Goal: Task Accomplishment & Management: Use online tool/utility

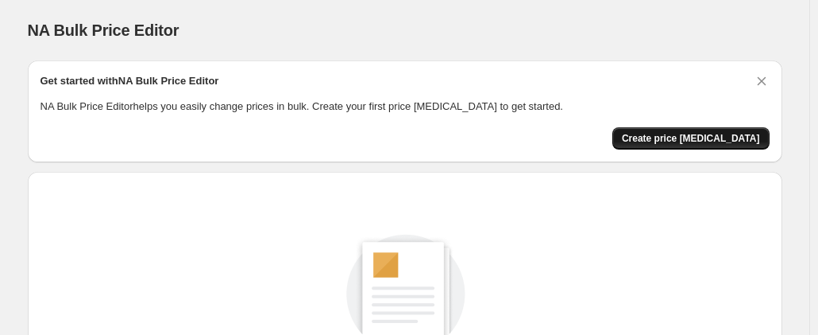
click at [739, 147] on button "Create price [MEDICAL_DATA]" at bounding box center [691, 138] width 157 height 22
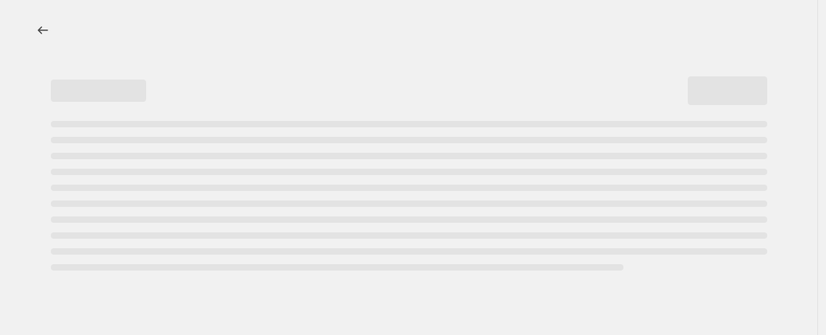
select select "percentage"
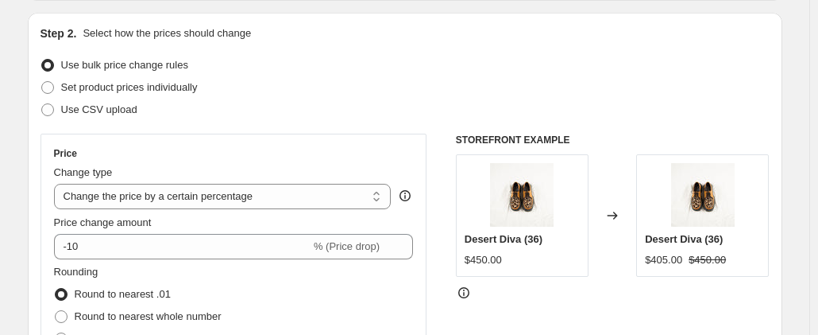
scroll to position [238, 0]
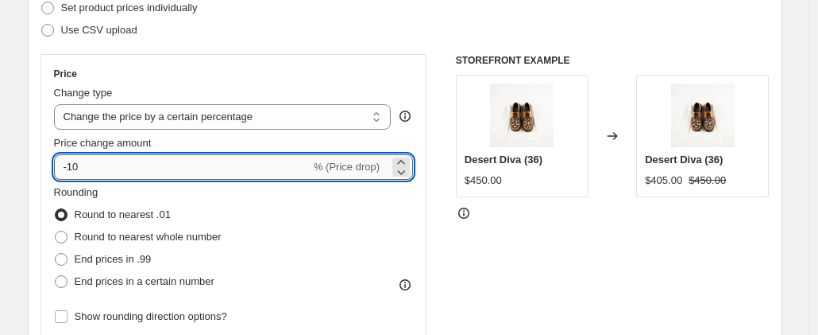
click at [117, 168] on input "-10" at bounding box center [182, 166] width 257 height 25
type input "-1"
click at [544, 233] on div "STOREFRONT EXAMPLE Desert Diva (36) $450.00 Changed to Desert Diva (36) $405.00…" at bounding box center [613, 248] width 314 height 389
click at [126, 174] on input "-30" at bounding box center [182, 166] width 257 height 25
click at [607, 242] on div "STOREFRONT EXAMPLE Desert Diva (36) $450.00 Changed to Desert Diva (36) $315.00…" at bounding box center [613, 248] width 314 height 389
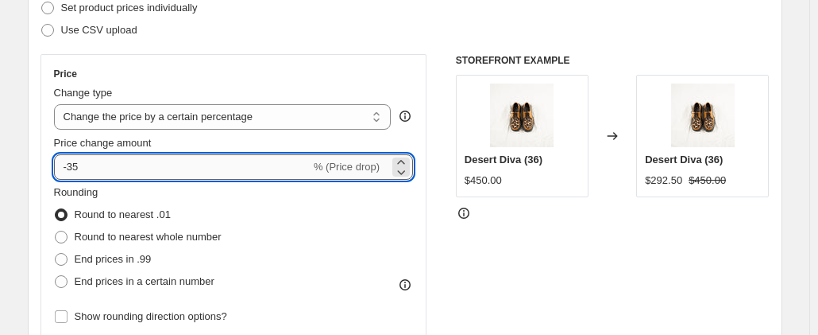
click at [176, 171] on input "-35" at bounding box center [182, 166] width 257 height 25
click at [540, 234] on div "STOREFRONT EXAMPLE Desert Diva (36) $450.00 Changed to Desert Diva (36) $292.50…" at bounding box center [613, 248] width 314 height 389
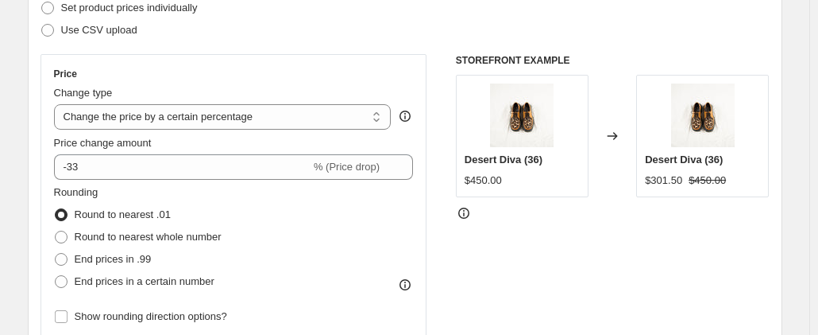
click at [518, 202] on div "STOREFRONT EXAMPLE Desert Diva (36) $450.00 Changed to Desert Diva (36) $301.50…" at bounding box center [613, 248] width 314 height 389
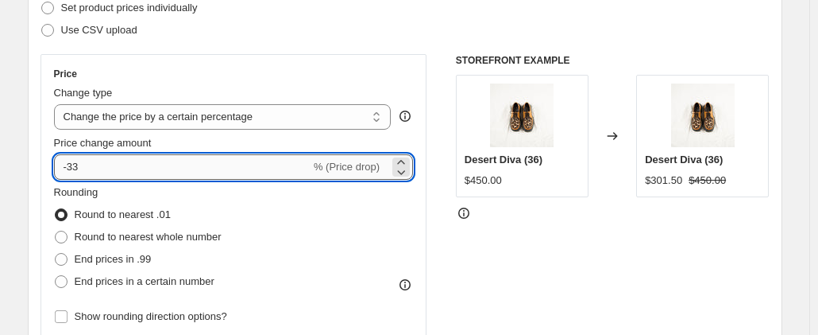
click at [132, 168] on input "-33" at bounding box center [182, 166] width 257 height 25
type input "-30"
click at [558, 273] on div "STOREFRONT EXAMPLE Desert Diva (36) $450.00 Changed to Desert Diva (36) $301.50…" at bounding box center [613, 248] width 314 height 389
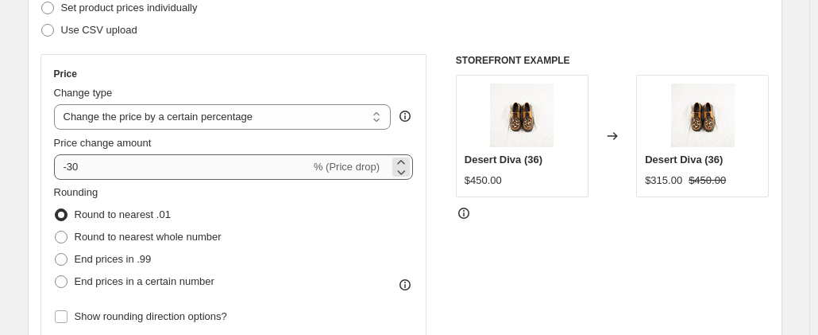
scroll to position [318, 0]
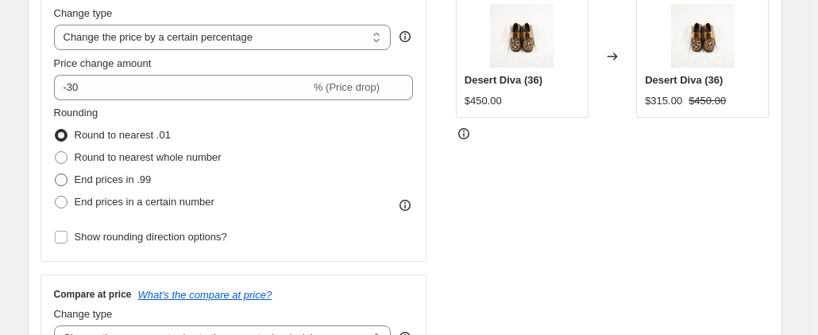
click at [68, 172] on span at bounding box center [61, 179] width 14 height 14
click at [56, 173] on input "End prices in .99" at bounding box center [55, 173] width 1 height 1
radio input "true"
click at [66, 137] on span at bounding box center [61, 135] width 13 height 13
click at [56, 130] on input "Round to nearest .01" at bounding box center [55, 129] width 1 height 1
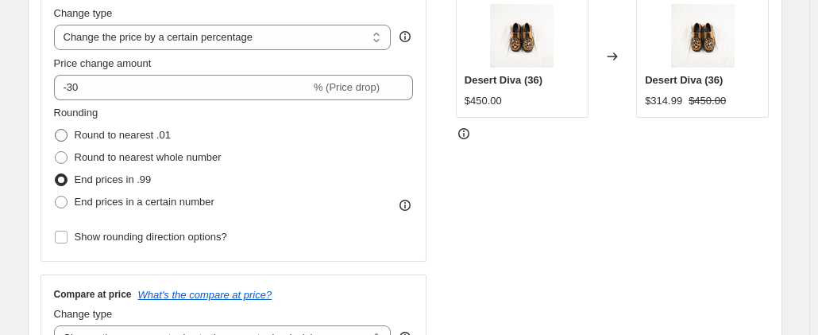
radio input "true"
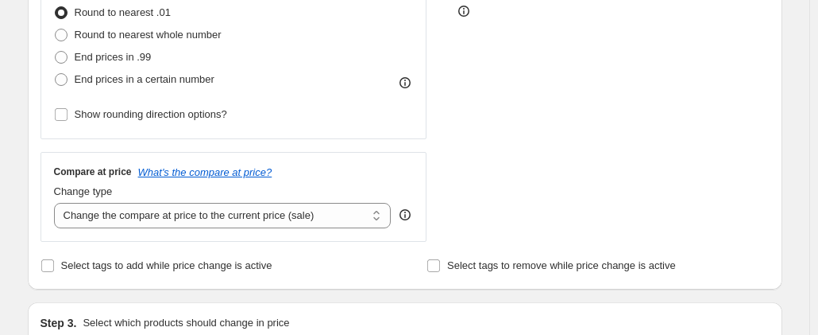
scroll to position [477, 0]
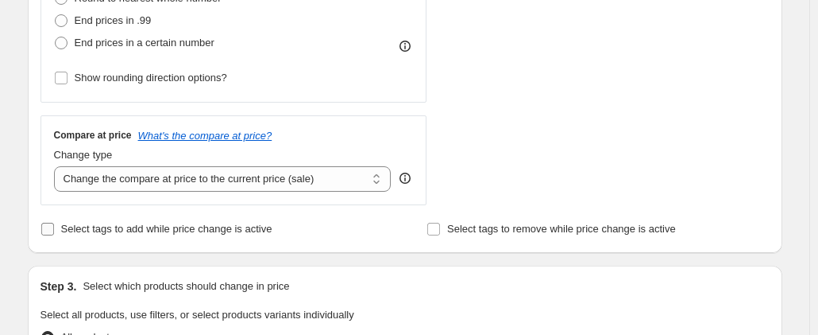
click at [152, 226] on span "Select tags to add while price change is active" at bounding box center [166, 228] width 211 height 12
click at [54, 226] on input "Select tags to add while price change is active" at bounding box center [47, 228] width 13 height 13
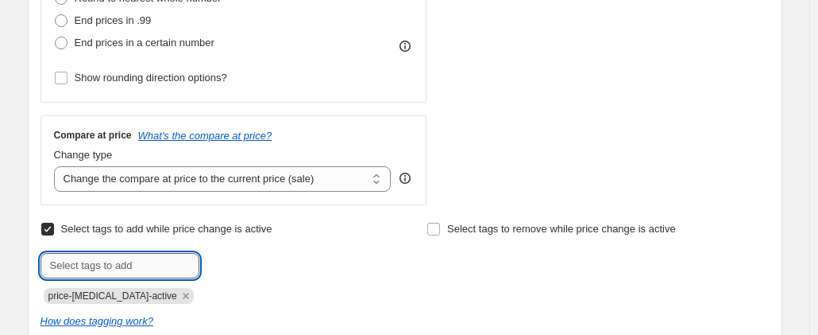
click at [135, 254] on input "text" at bounding box center [120, 265] width 159 height 25
click at [255, 263] on div at bounding box center [212, 265] width 342 height 25
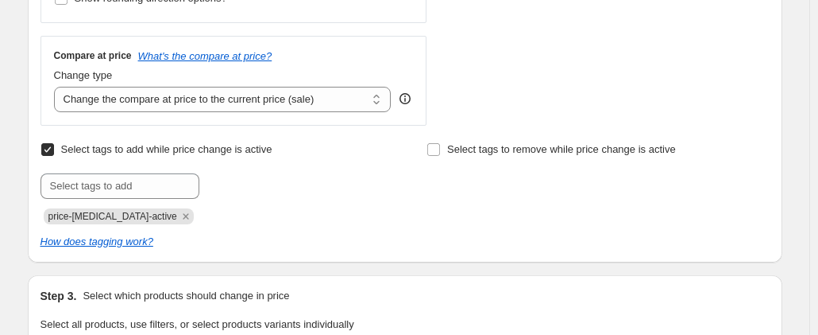
click at [54, 152] on input "Select tags to add while price change is active" at bounding box center [47, 149] width 13 height 13
checkbox input "false"
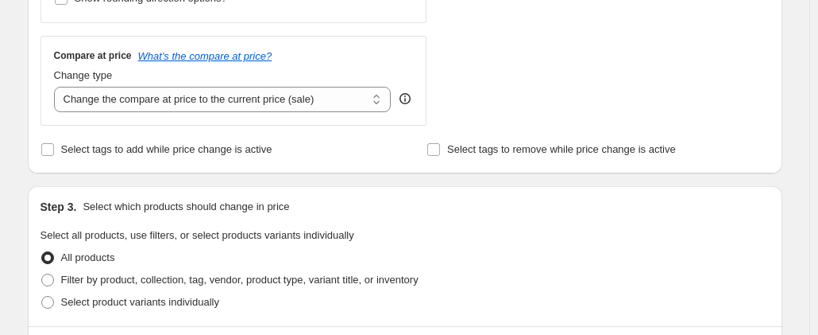
scroll to position [636, 0]
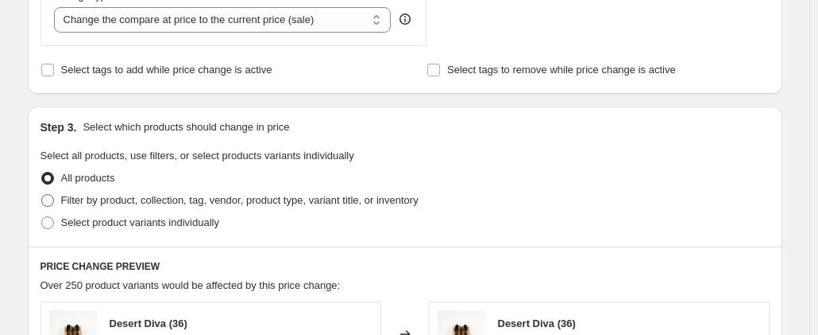
click at [99, 195] on span "Filter by product, collection, tag, vendor, product type, variant title, or inv…" at bounding box center [240, 200] width 358 height 12
click at [42, 195] on input "Filter by product, collection, tag, vendor, product type, variant title, or inv…" at bounding box center [41, 194] width 1 height 1
radio input "true"
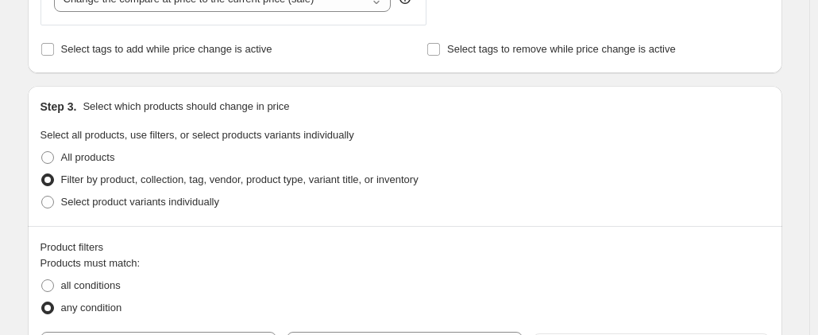
scroll to position [715, 0]
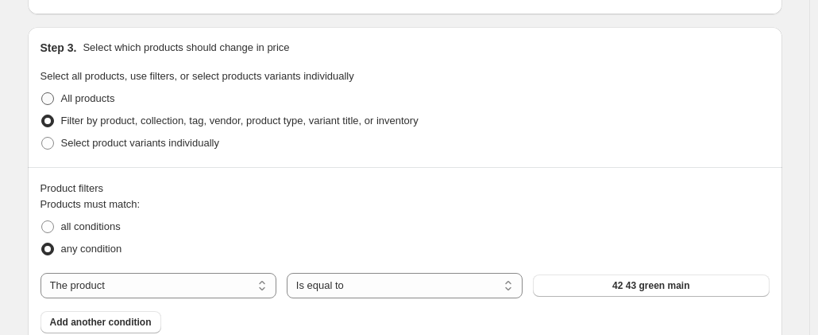
click at [54, 98] on span at bounding box center [47, 98] width 13 height 13
click at [42, 93] on input "All products" at bounding box center [41, 92] width 1 height 1
radio input "true"
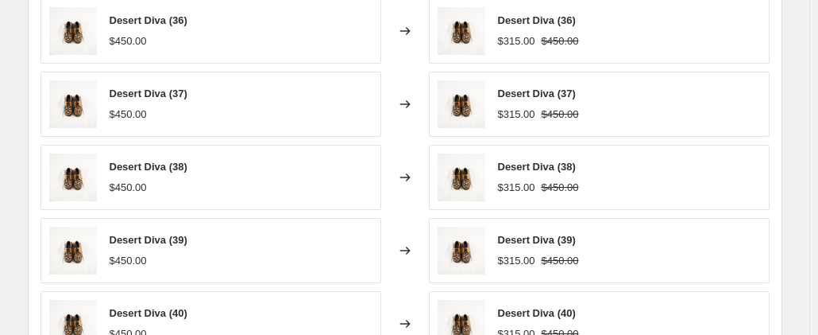
scroll to position [954, 0]
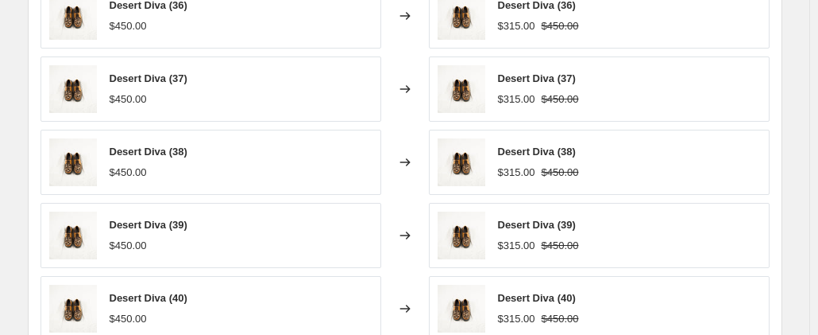
click at [420, 164] on div "Changed to" at bounding box center [405, 162] width 48 height 65
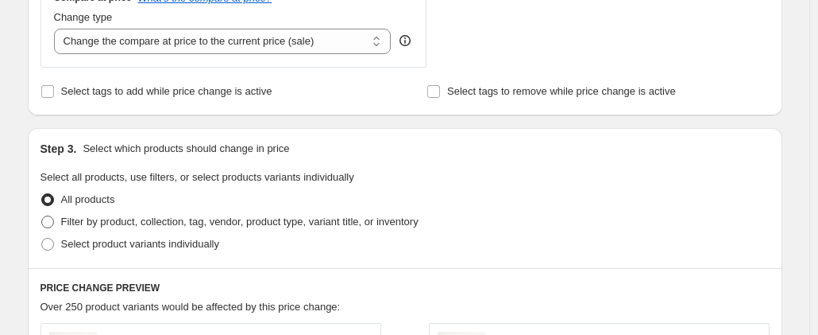
scroll to position [694, 0]
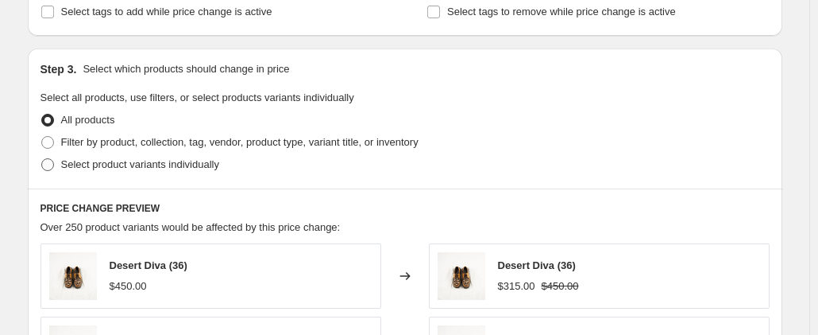
click at [125, 167] on span "Select product variants individually" at bounding box center [140, 164] width 158 height 12
click at [42, 159] on input "Select product variants individually" at bounding box center [41, 158] width 1 height 1
radio input "true"
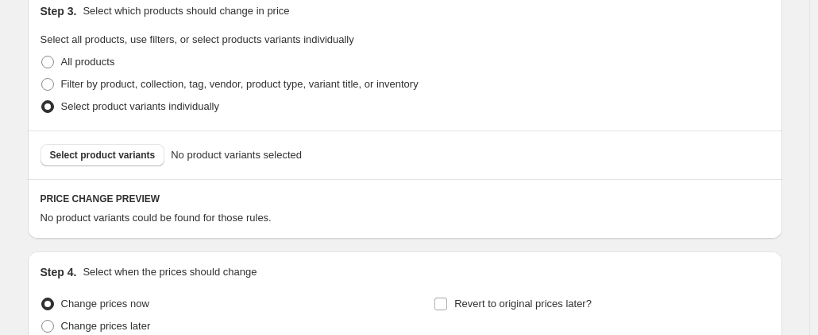
scroll to position [773, 0]
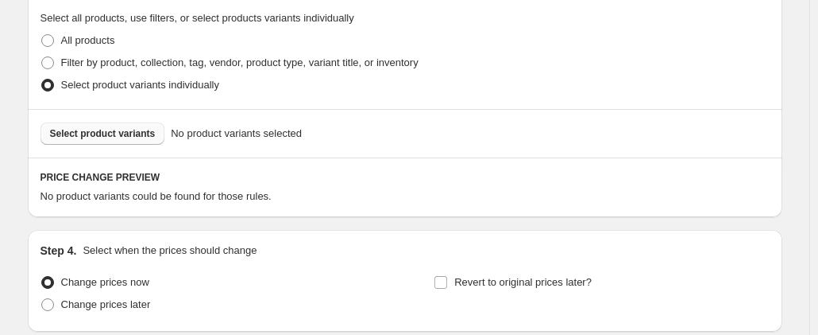
click at [109, 133] on span "Select product variants" at bounding box center [103, 133] width 106 height 13
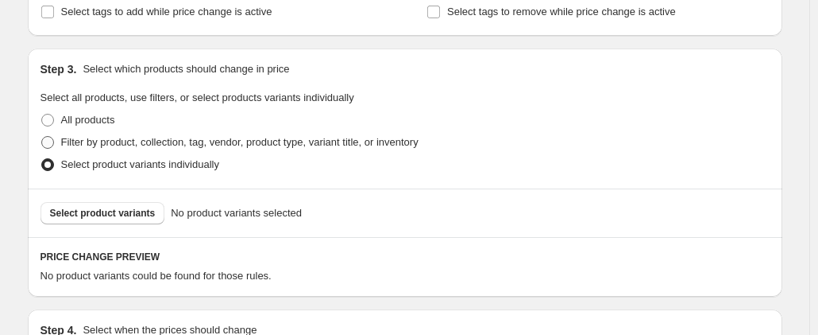
click at [79, 134] on span "Filter by product, collection, tag, vendor, product type, variant title, or inv…" at bounding box center [240, 142] width 358 height 16
click at [42, 136] on input "Filter by product, collection, tag, vendor, product type, variant title, or inv…" at bounding box center [41, 136] width 1 height 1
radio input "true"
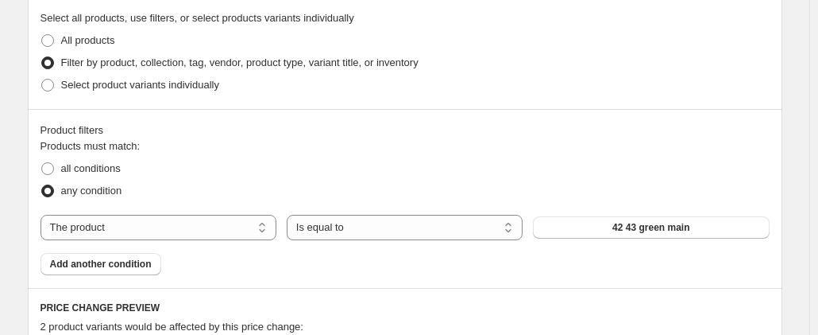
scroll to position [853, 0]
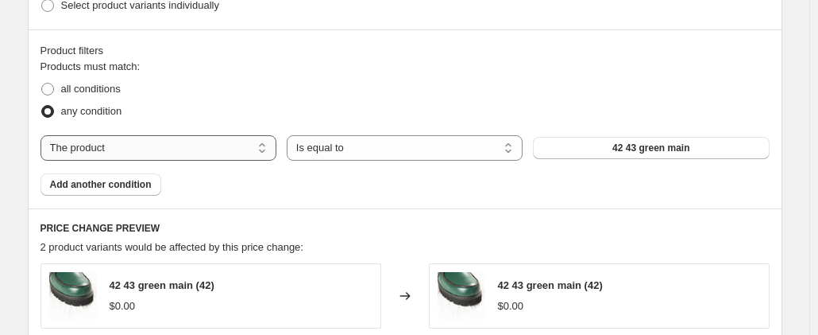
click at [135, 151] on select "The product The product's collection The product's vendor The product's status …" at bounding box center [159, 147] width 236 height 25
select select "collection"
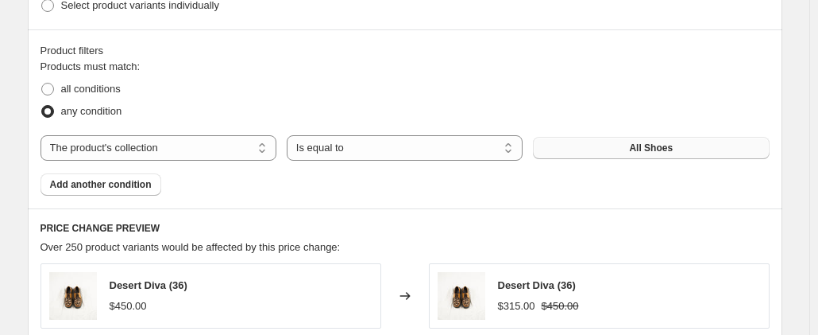
click at [612, 152] on button "All Shoes" at bounding box center [651, 148] width 236 height 22
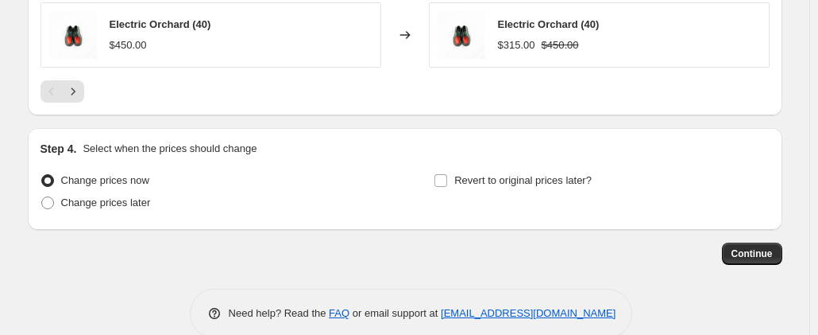
scroll to position [1409, 0]
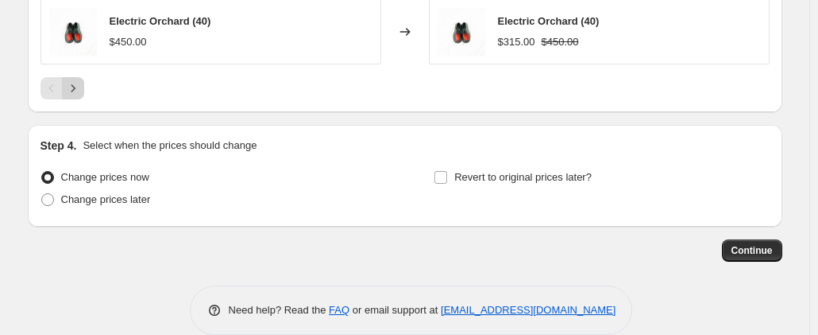
click at [77, 85] on icon "Next" at bounding box center [73, 88] width 16 height 16
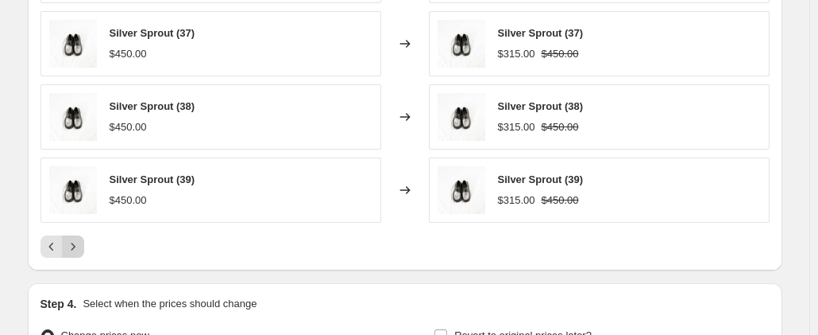
scroll to position [1250, 0]
click at [76, 239] on icon "Next" at bounding box center [73, 247] width 16 height 16
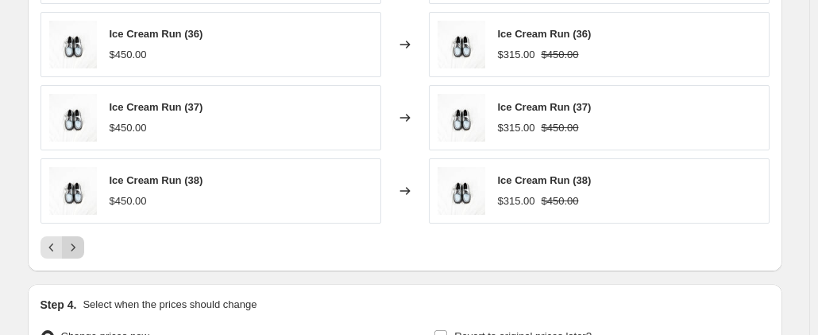
click at [76, 239] on icon "Next" at bounding box center [73, 247] width 16 height 16
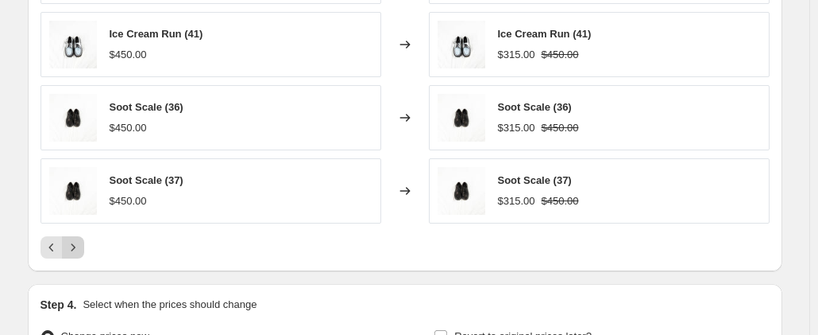
click at [75, 250] on icon "Next" at bounding box center [73, 247] width 16 height 16
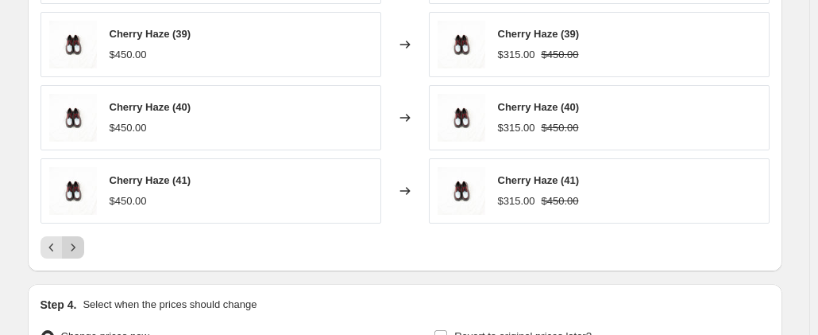
click at [75, 250] on icon "Next" at bounding box center [73, 247] width 16 height 16
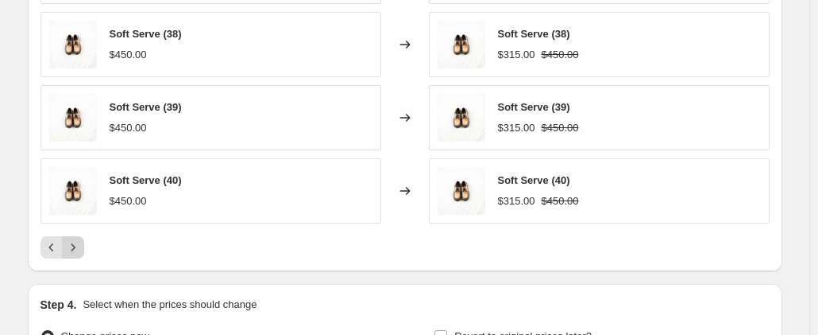
click at [75, 250] on icon "Next" at bounding box center [73, 247] width 16 height 16
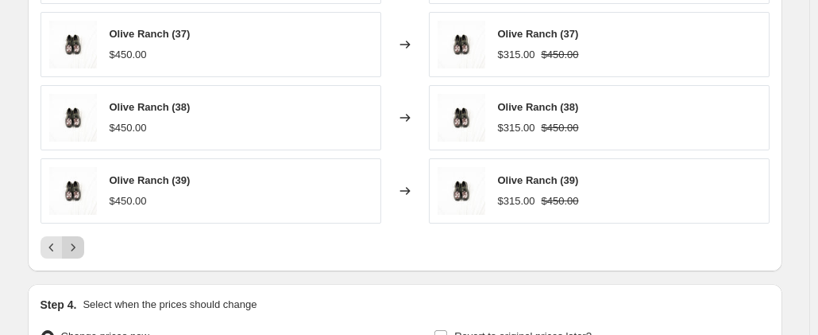
click at [75, 250] on icon "Next" at bounding box center [73, 247] width 16 height 16
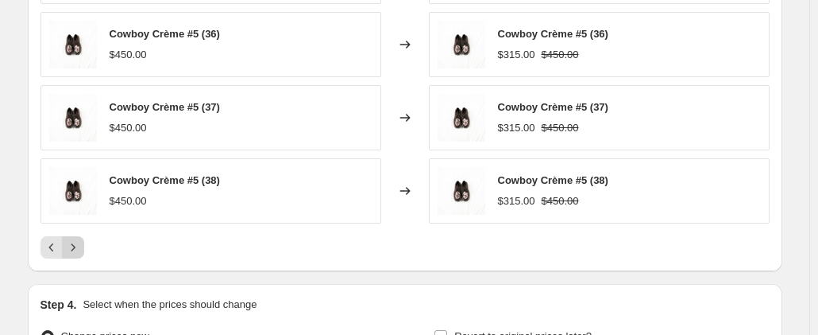
click at [75, 250] on icon "Next" at bounding box center [73, 247] width 16 height 16
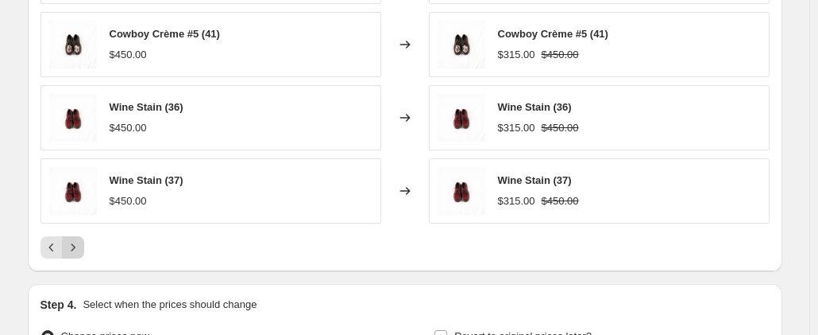
click at [75, 250] on icon "Next" at bounding box center [73, 247] width 16 height 16
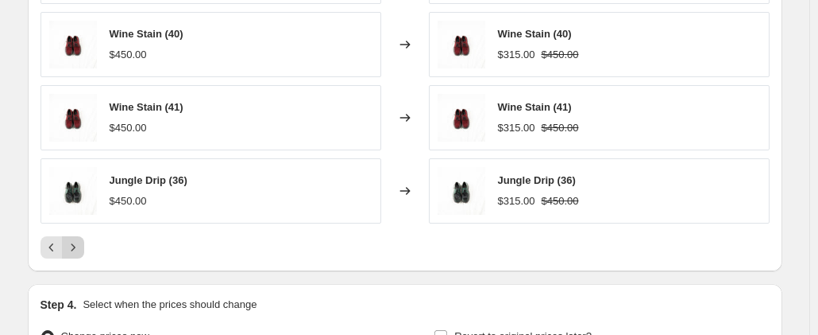
click at [75, 250] on icon "Next" at bounding box center [73, 247] width 16 height 16
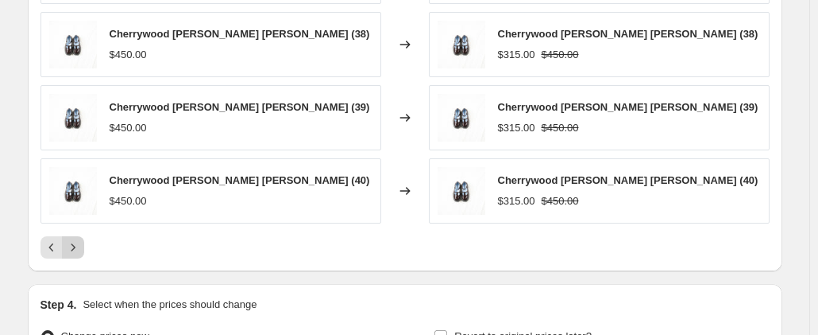
click at [75, 250] on icon "Next" at bounding box center [73, 247] width 16 height 16
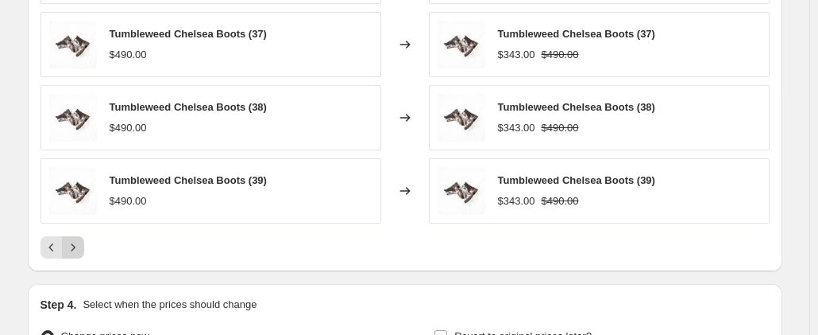
click at [75, 250] on icon "Next" at bounding box center [73, 247] width 16 height 16
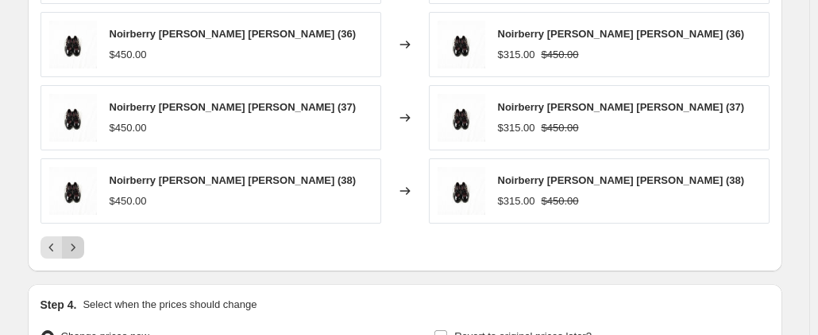
click at [75, 250] on icon "Next" at bounding box center [73, 247] width 16 height 16
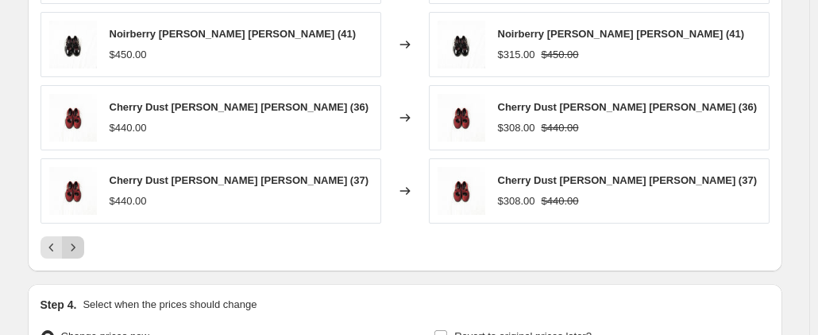
click at [75, 250] on icon "Next" at bounding box center [73, 247] width 16 height 16
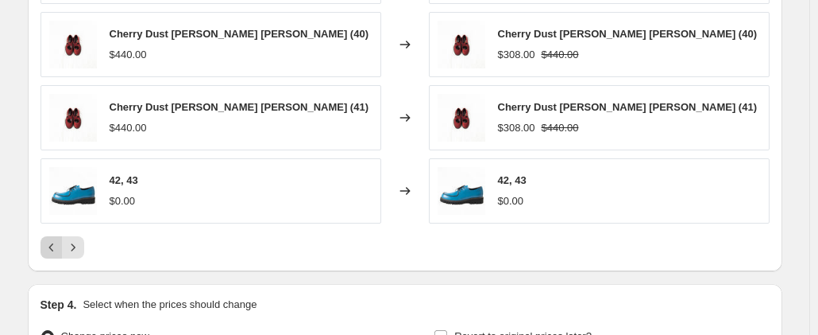
click at [60, 243] on icon "Previous" at bounding box center [52, 247] width 16 height 16
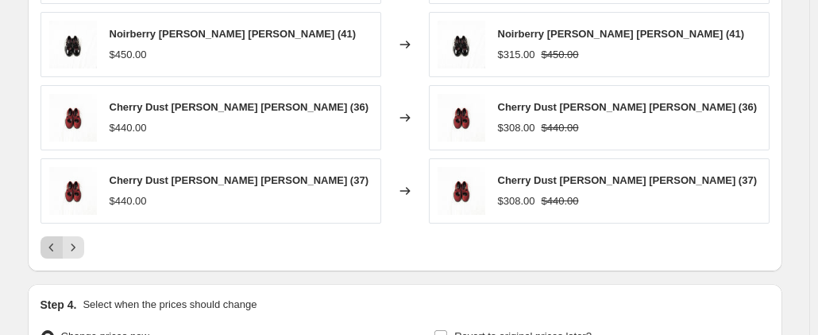
click at [59, 243] on icon "Previous" at bounding box center [52, 247] width 16 height 16
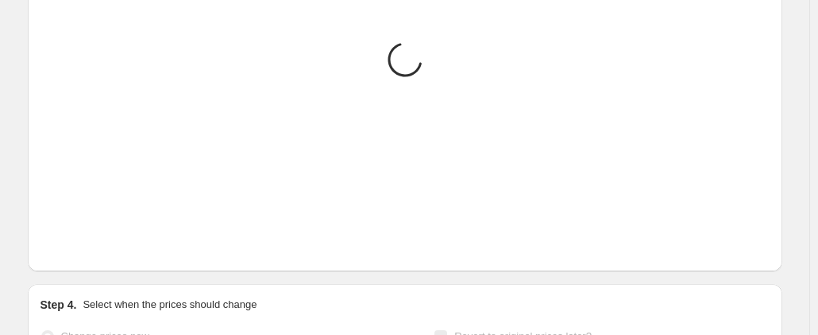
click at [59, 243] on icon "Previous" at bounding box center [52, 247] width 16 height 16
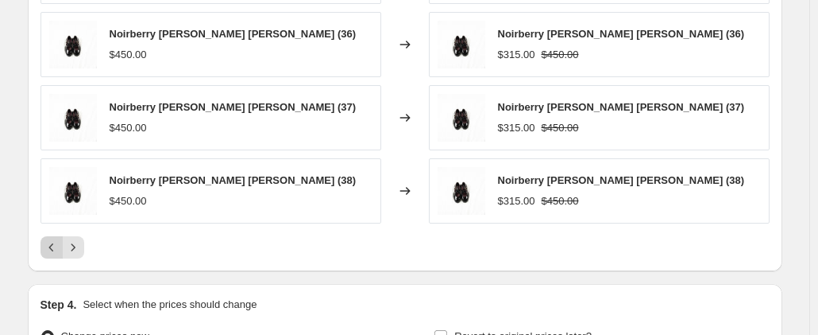
click at [59, 243] on icon "Previous" at bounding box center [52, 247] width 16 height 16
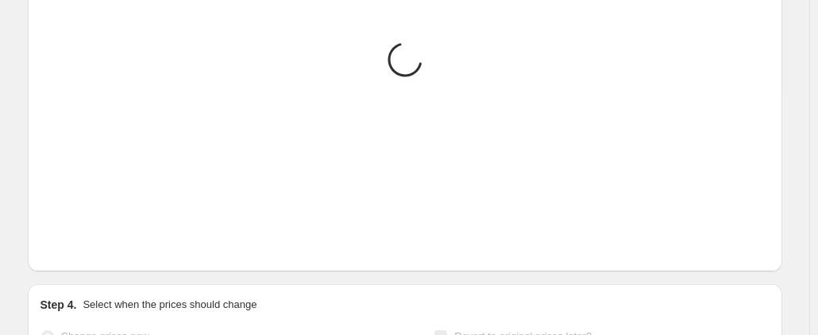
click at [59, 243] on icon "Previous" at bounding box center [52, 247] width 16 height 16
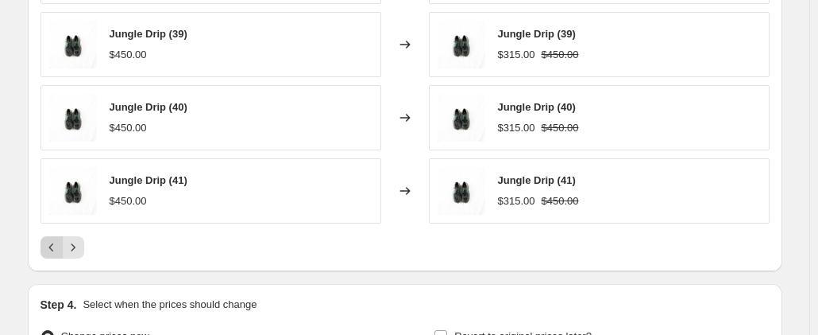
click at [59, 243] on icon "Previous" at bounding box center [52, 247] width 16 height 16
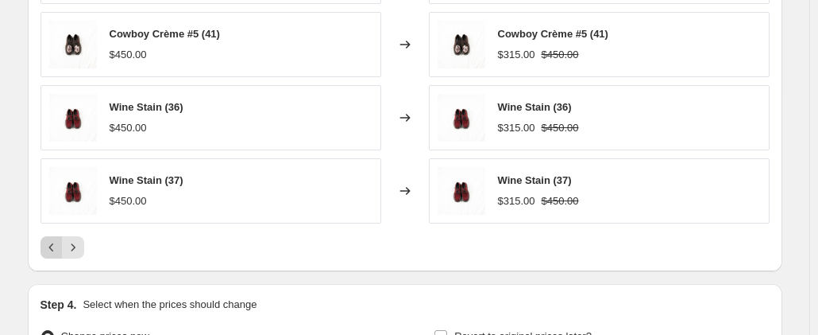
click at [59, 243] on icon "Previous" at bounding box center [52, 247] width 16 height 16
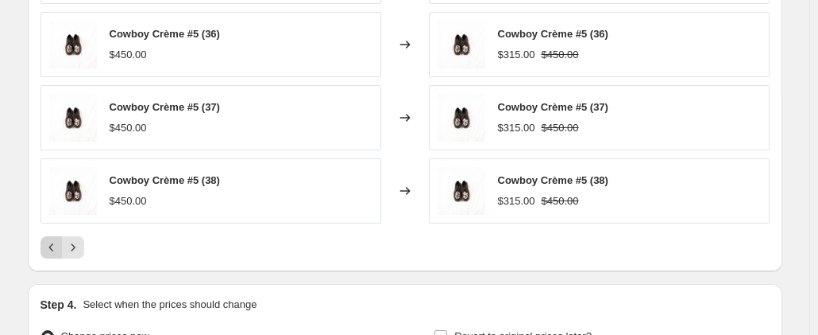
click at [59, 243] on icon "Previous" at bounding box center [52, 247] width 16 height 16
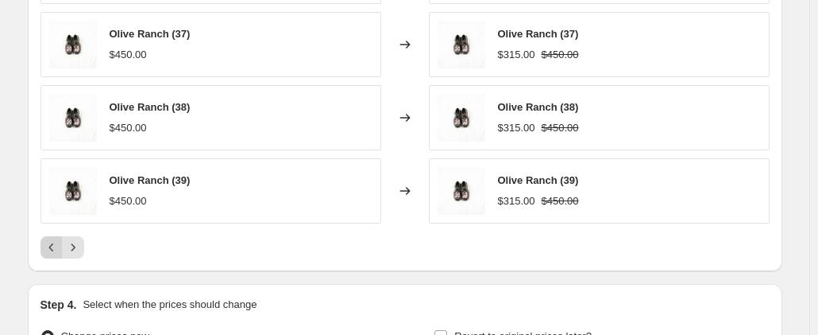
click at [59, 243] on icon "Previous" at bounding box center [52, 247] width 16 height 16
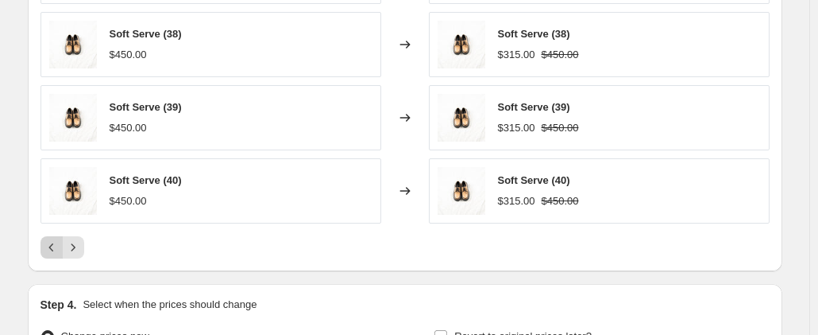
click at [59, 243] on icon "Previous" at bounding box center [52, 247] width 16 height 16
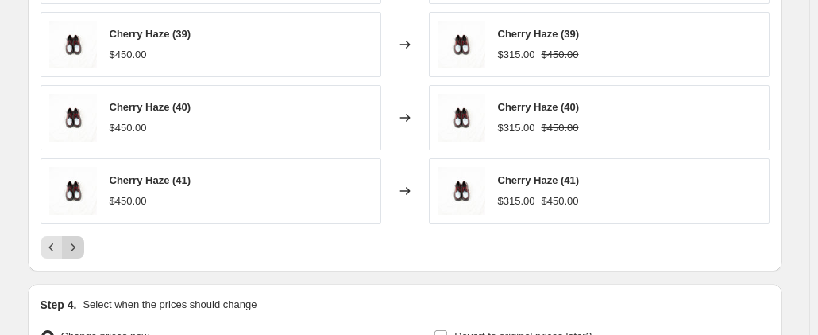
click at [72, 246] on icon "Next" at bounding box center [73, 247] width 16 height 16
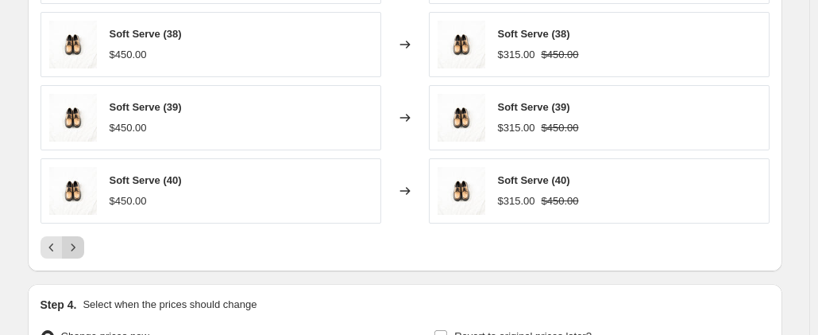
click at [72, 246] on icon "Next" at bounding box center [73, 247] width 16 height 16
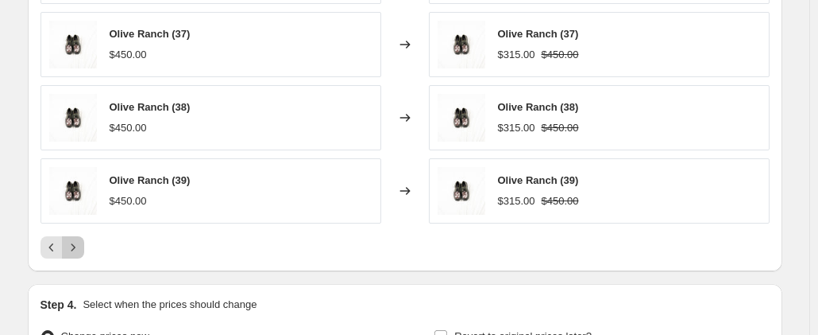
click at [80, 244] on icon "Next" at bounding box center [73, 247] width 16 height 16
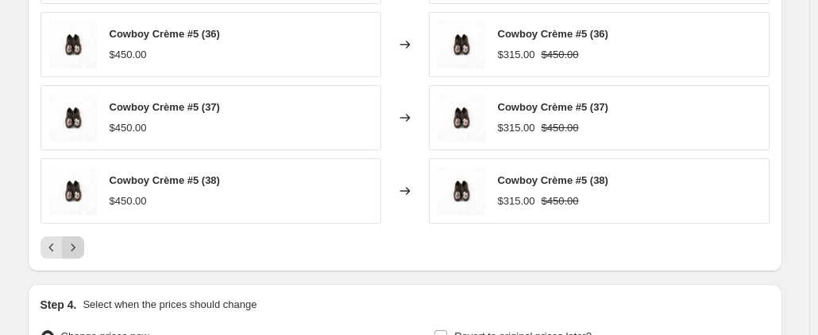
click at [80, 244] on icon "Next" at bounding box center [73, 247] width 16 height 16
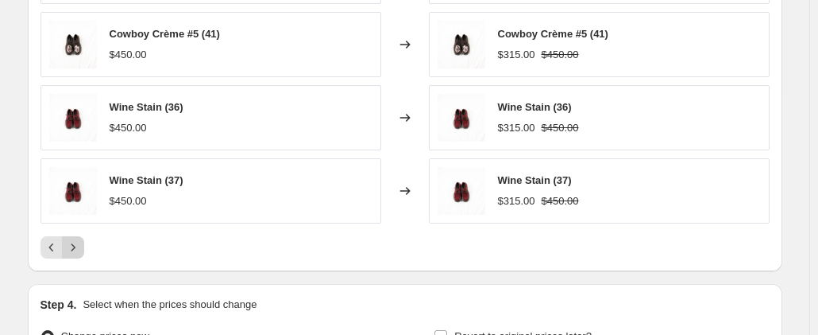
click at [80, 244] on icon "Next" at bounding box center [73, 247] width 16 height 16
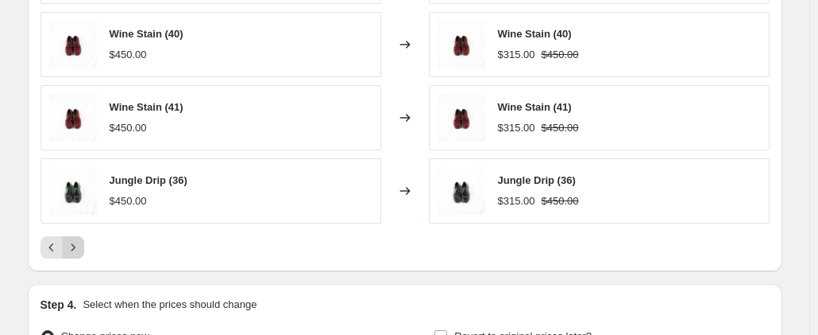
click at [80, 244] on icon "Next" at bounding box center [73, 247] width 16 height 16
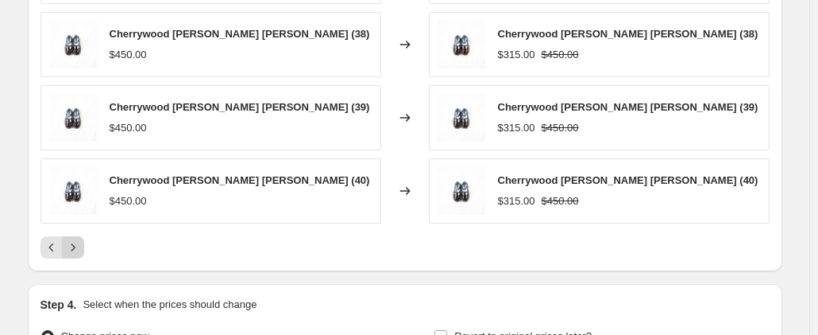
click at [80, 244] on icon "Next" at bounding box center [73, 247] width 16 height 16
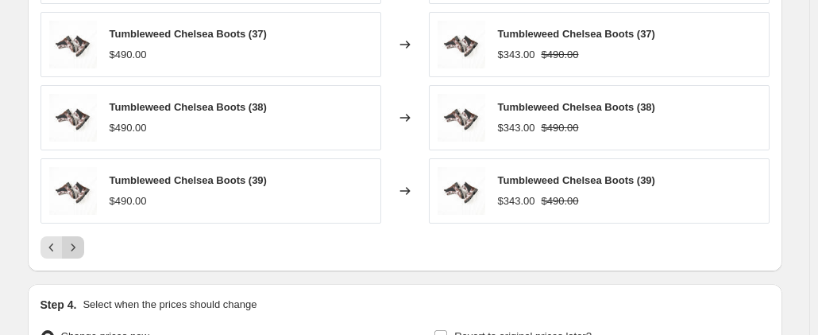
click at [80, 244] on icon "Next" at bounding box center [73, 247] width 16 height 16
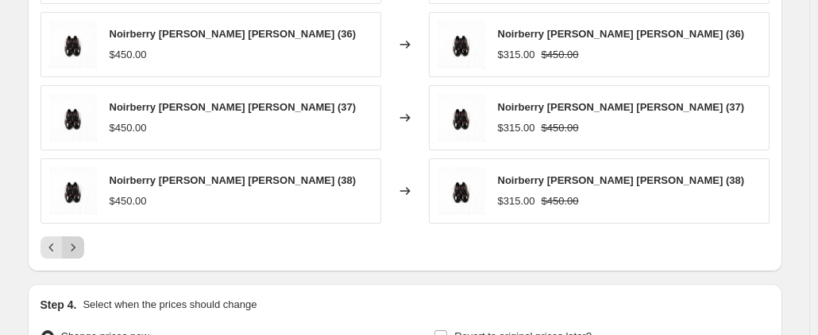
click at [80, 244] on icon "Next" at bounding box center [73, 247] width 16 height 16
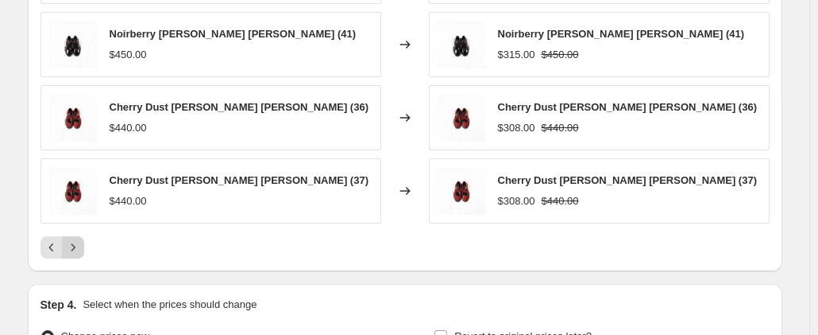
click at [79, 244] on icon "Next" at bounding box center [73, 247] width 16 height 16
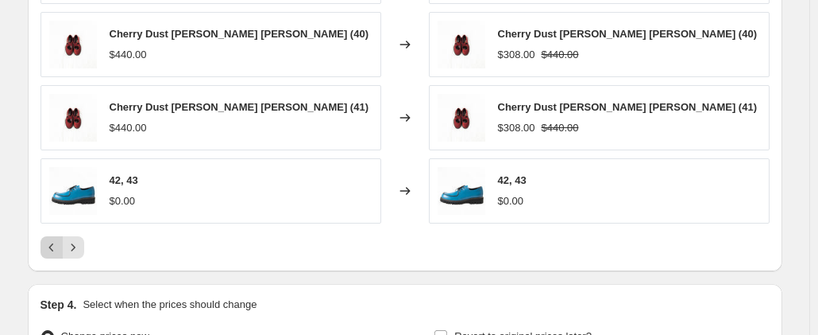
click at [52, 249] on icon "Previous" at bounding box center [52, 247] width 16 height 16
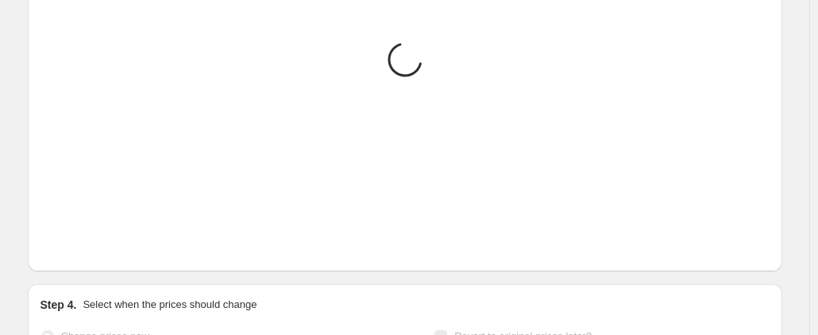
click at [52, 249] on icon "Previous" at bounding box center [52, 247] width 16 height 16
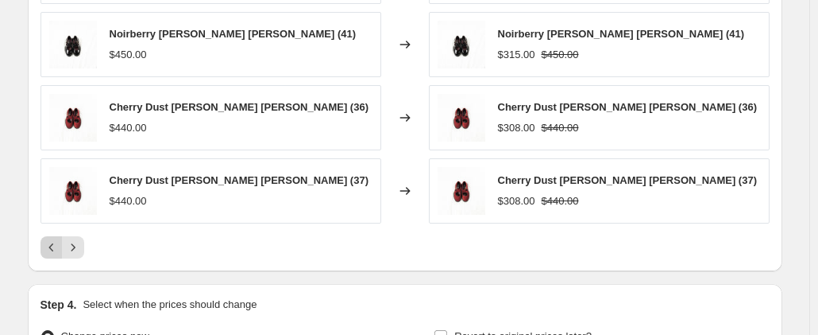
click at [52, 249] on icon "Previous" at bounding box center [52, 247] width 16 height 16
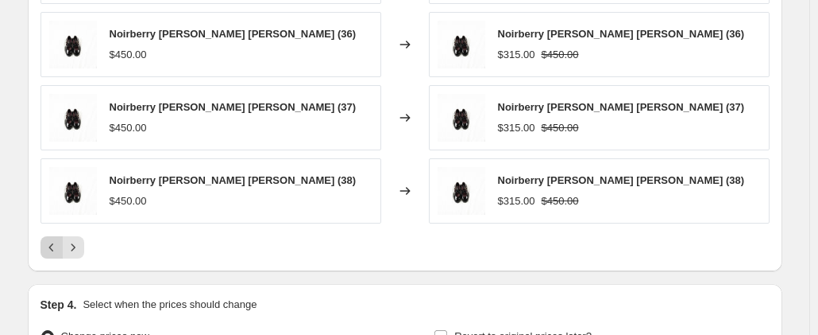
click at [52, 249] on icon "Previous" at bounding box center [52, 247] width 16 height 16
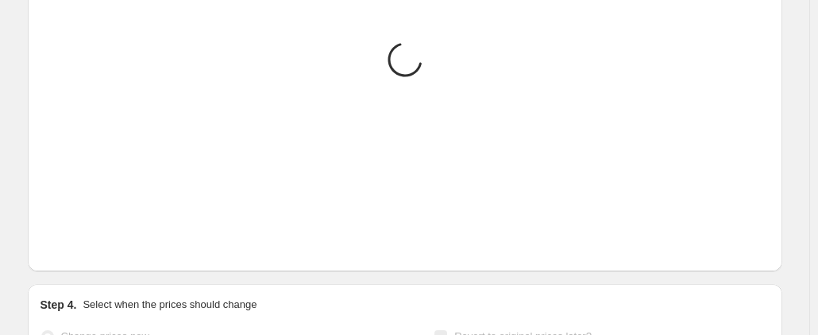
click at [52, 249] on icon "Previous" at bounding box center [52, 247] width 16 height 16
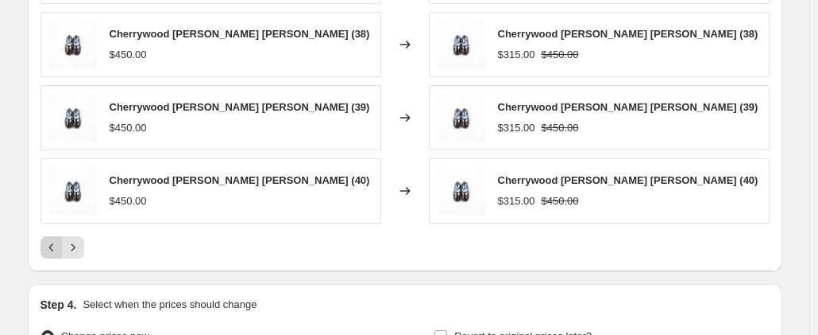
click at [52, 249] on icon "Previous" at bounding box center [52, 247] width 16 height 16
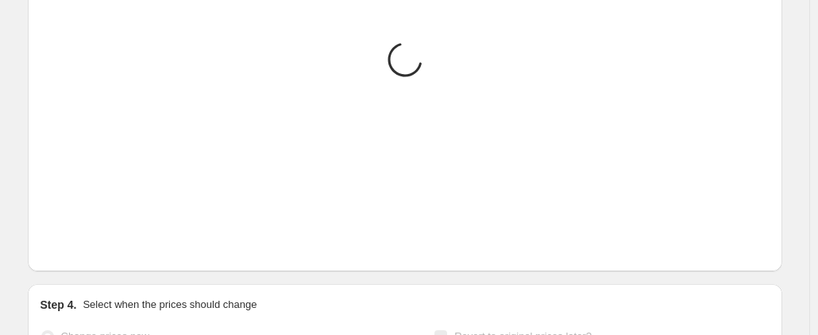
click at [52, 249] on icon "Previous" at bounding box center [52, 247] width 16 height 16
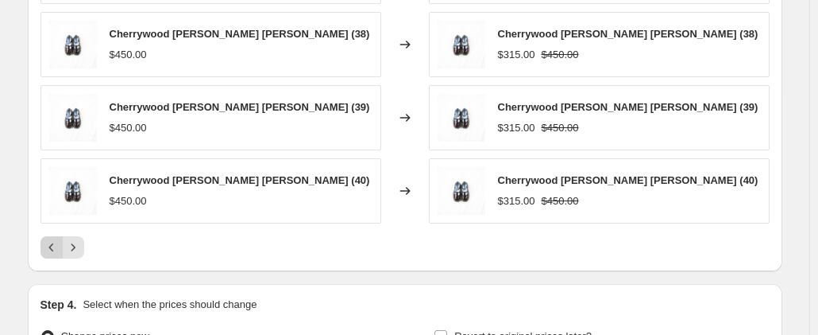
click at [52, 249] on icon "Previous" at bounding box center [52, 247] width 16 height 16
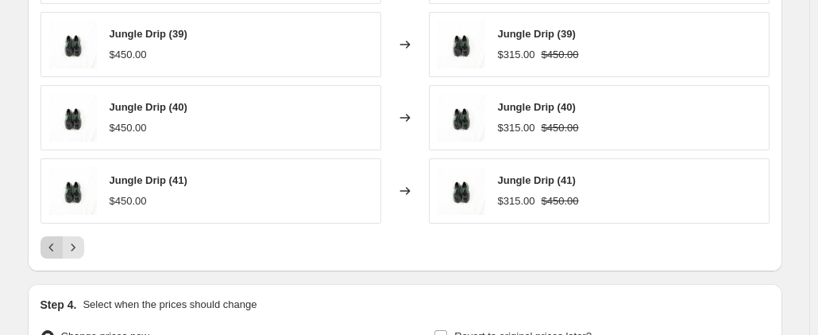
click at [52, 249] on icon "Previous" at bounding box center [52, 247] width 16 height 16
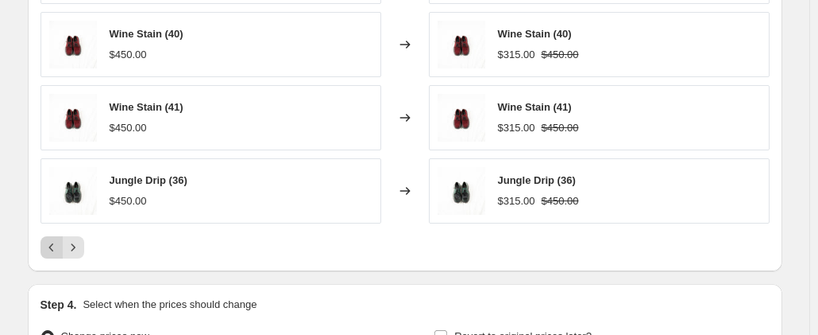
click at [52, 249] on icon "Previous" at bounding box center [52, 247] width 16 height 16
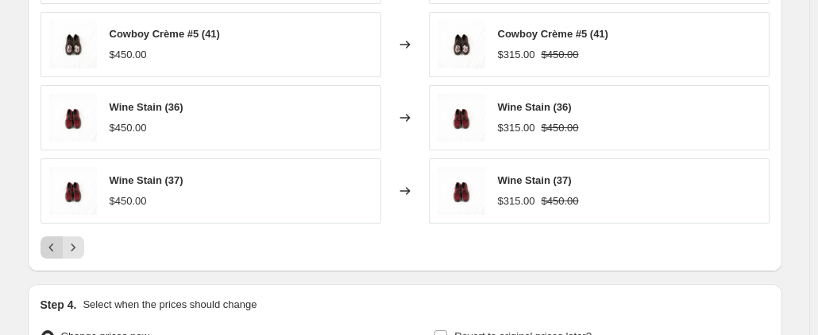
click at [52, 249] on icon "Previous" at bounding box center [52, 247] width 16 height 16
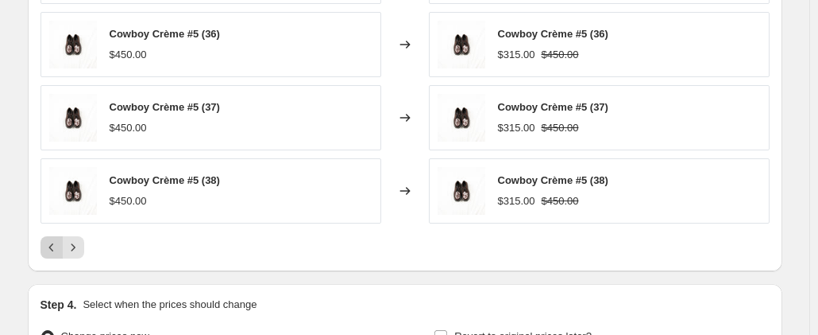
click at [52, 249] on icon "Previous" at bounding box center [52, 247] width 16 height 16
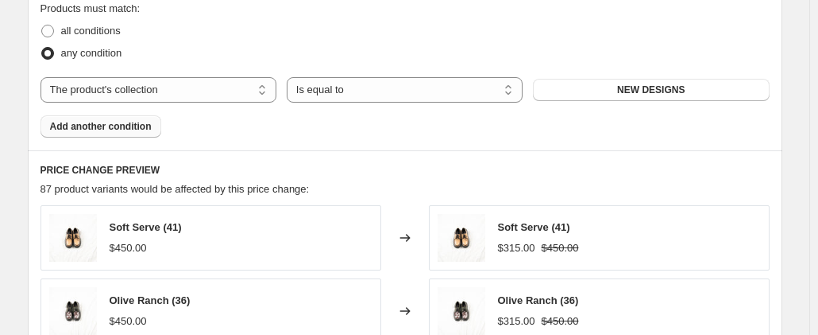
scroll to position [932, 0]
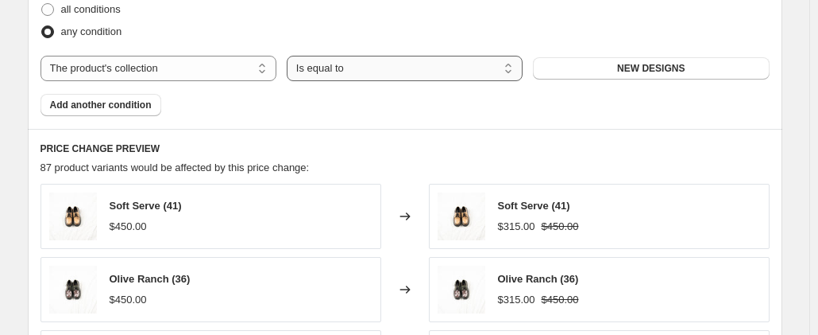
click at [404, 61] on select "Is equal to Is not equal to" at bounding box center [405, 68] width 236 height 25
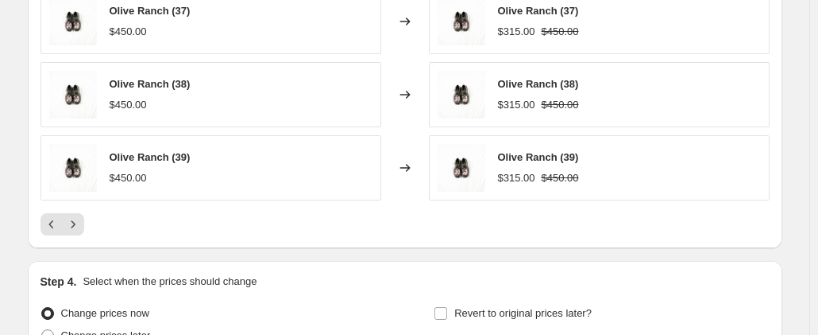
scroll to position [1349, 0]
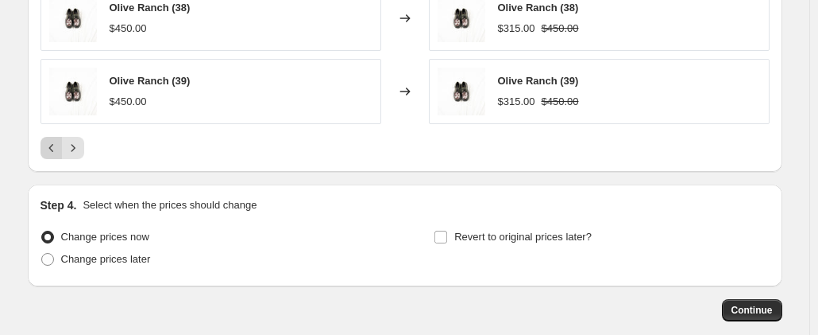
click at [56, 145] on icon "Previous" at bounding box center [52, 148] width 16 height 16
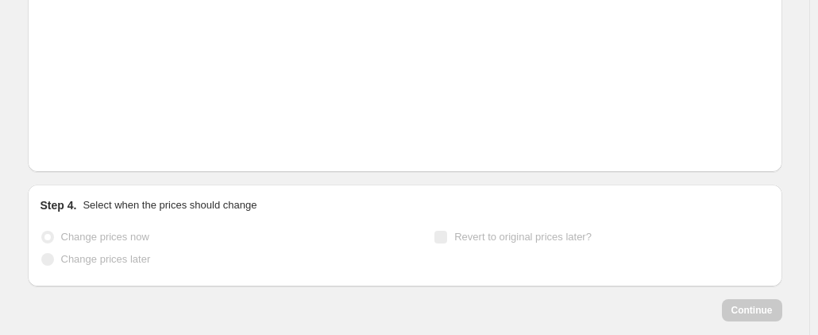
click at [56, 145] on icon "Previous" at bounding box center [52, 148] width 16 height 16
click at [56, 146] on icon "Previous" at bounding box center [52, 148] width 16 height 16
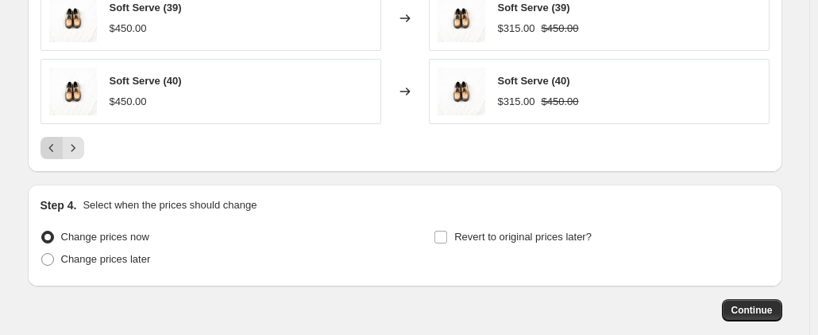
click at [56, 146] on icon "Previous" at bounding box center [52, 148] width 16 height 16
click at [56, 147] on icon "Previous" at bounding box center [52, 148] width 16 height 16
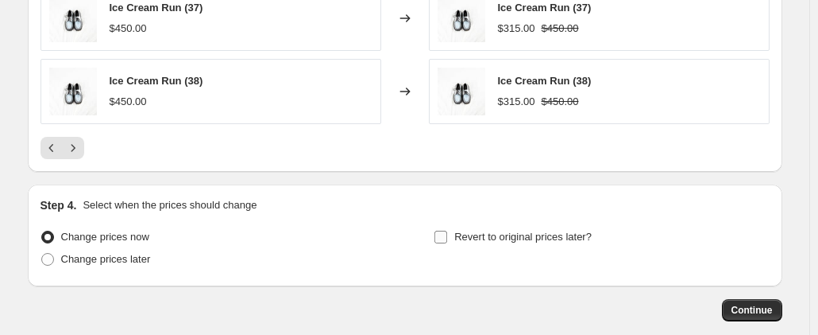
click at [455, 234] on label "Revert to original prices later?" at bounding box center [513, 237] width 158 height 22
click at [447, 234] on input "Revert to original prices later?" at bounding box center [441, 236] width 13 height 13
checkbox input "true"
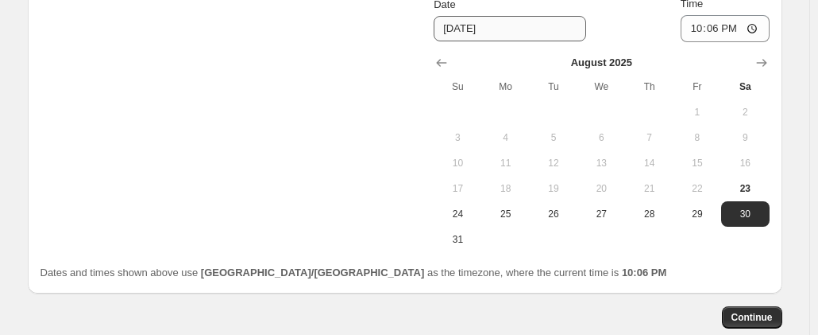
scroll to position [1667, 0]
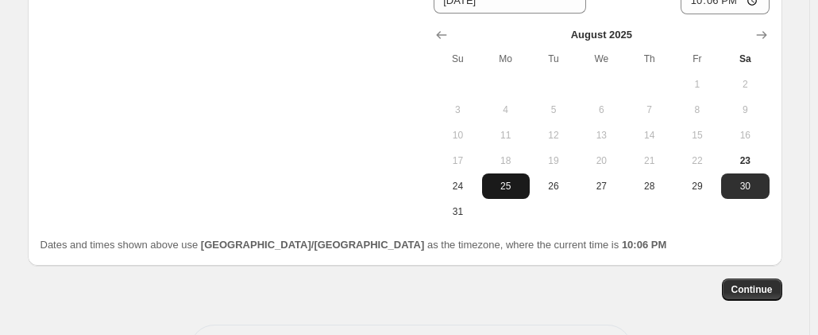
click at [511, 185] on span "25" at bounding box center [506, 186] width 35 height 13
type input "[DATE]"
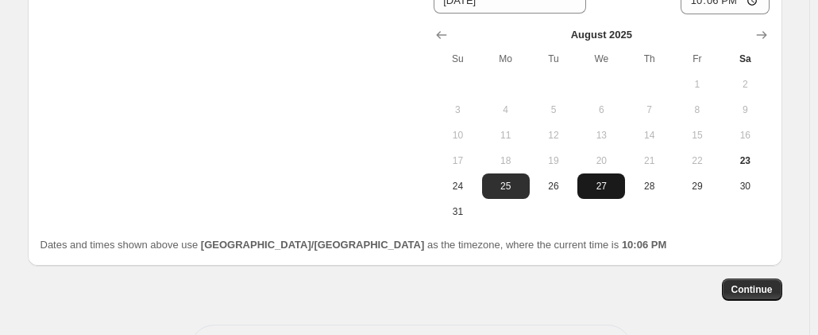
scroll to position [1588, 0]
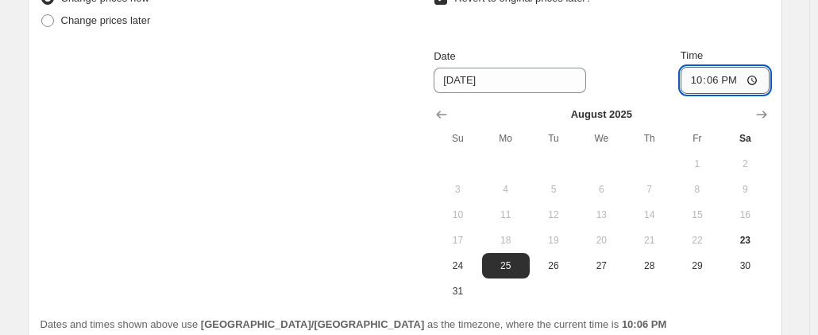
click at [714, 67] on input "22:06" at bounding box center [725, 80] width 89 height 27
click at [714, 73] on input "22:06" at bounding box center [725, 80] width 89 height 27
click at [705, 76] on input "22:06" at bounding box center [725, 80] width 89 height 27
click at [730, 72] on input "22:06" at bounding box center [725, 80] width 89 height 27
click at [701, 79] on input "22:06" at bounding box center [725, 80] width 89 height 27
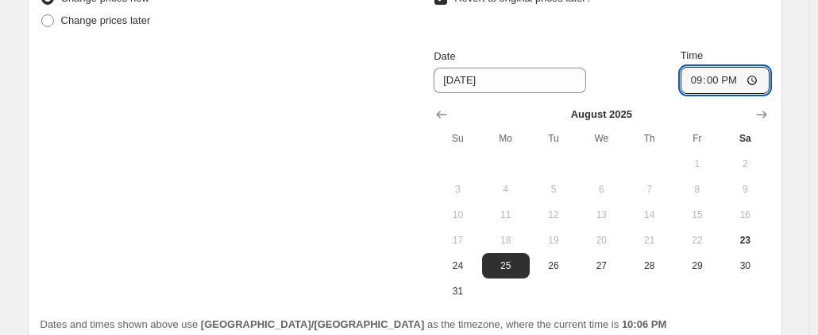
type input "09:00"
click at [314, 171] on div "Change prices now Change prices later Revert to original prices later? Date [DA…" at bounding box center [405, 145] width 729 height 316
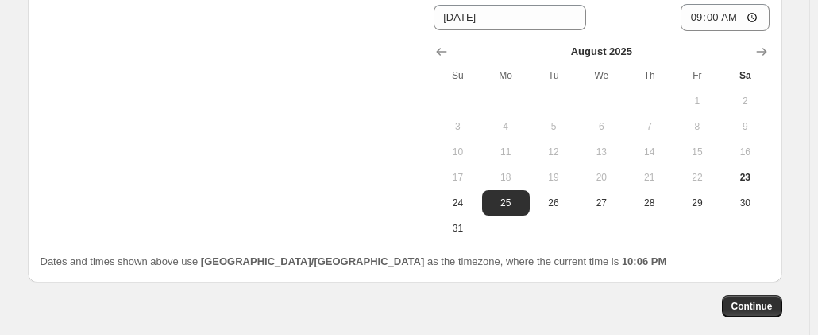
scroll to position [1726, 0]
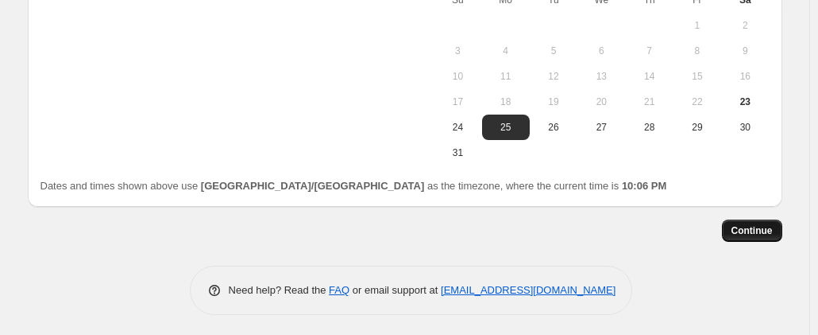
click at [771, 228] on span "Continue" at bounding box center [752, 230] width 41 height 13
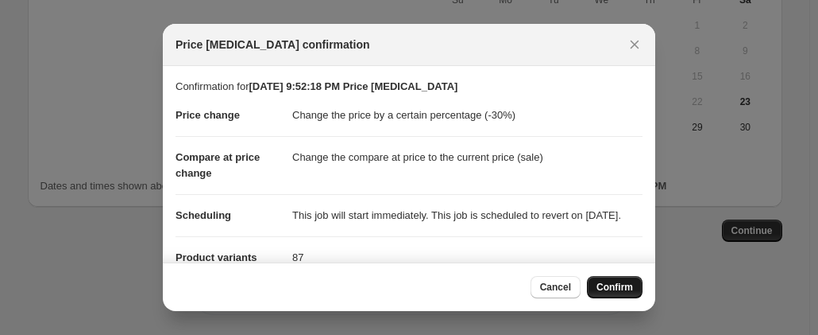
click at [623, 285] on span "Confirm" at bounding box center [615, 287] width 37 height 13
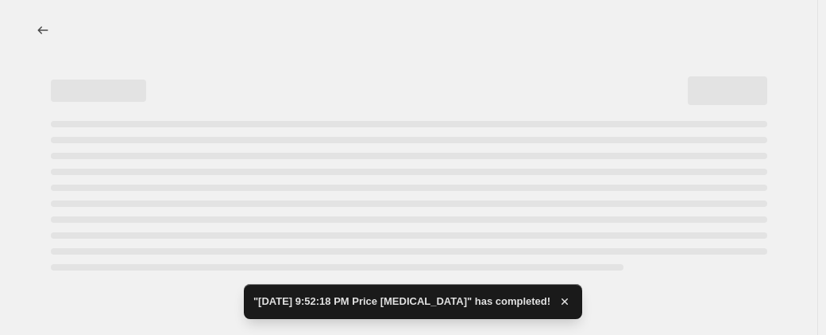
select select "percentage"
select select "collection"
